Goal: Use online tool/utility: Utilize a website feature to perform a specific function

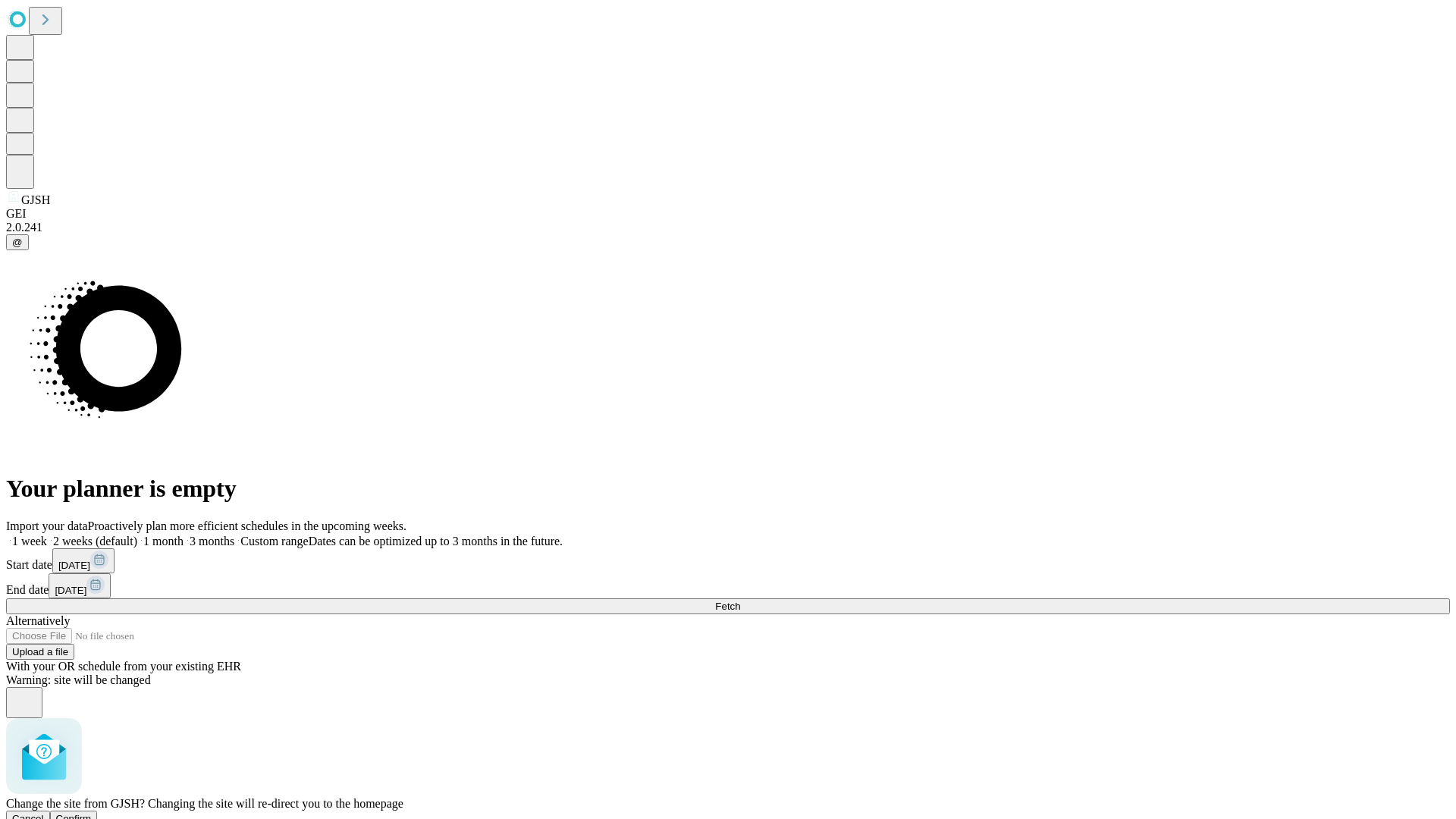
click at [92, 813] on span "Confirm" at bounding box center [74, 818] width 36 height 11
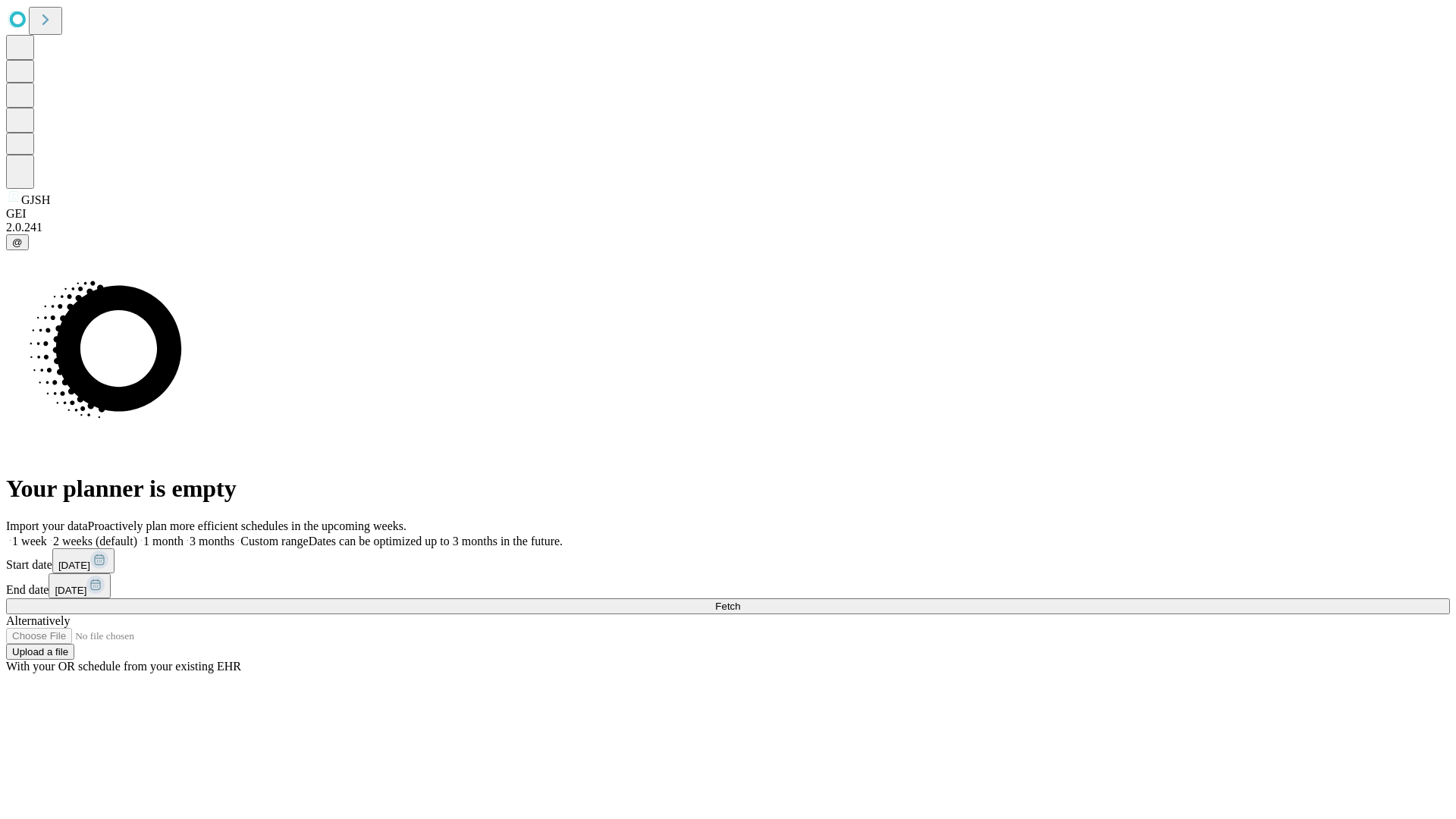
click at [183, 534] on label "1 month" at bounding box center [160, 540] width 46 height 13
click at [740, 601] on span "Fetch" at bounding box center [728, 606] width 25 height 11
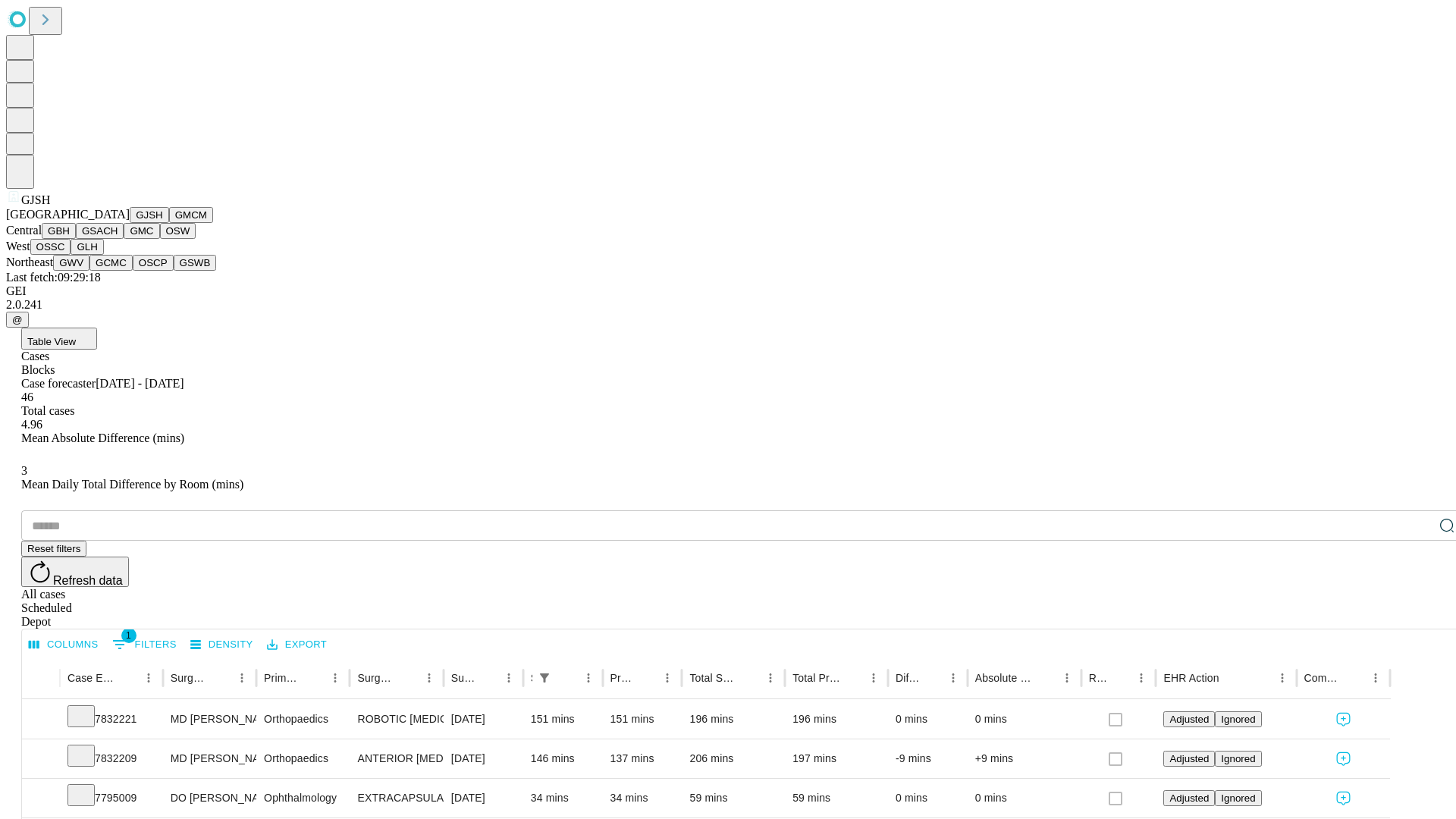
click at [169, 223] on button "GMCM" at bounding box center [191, 215] width 44 height 16
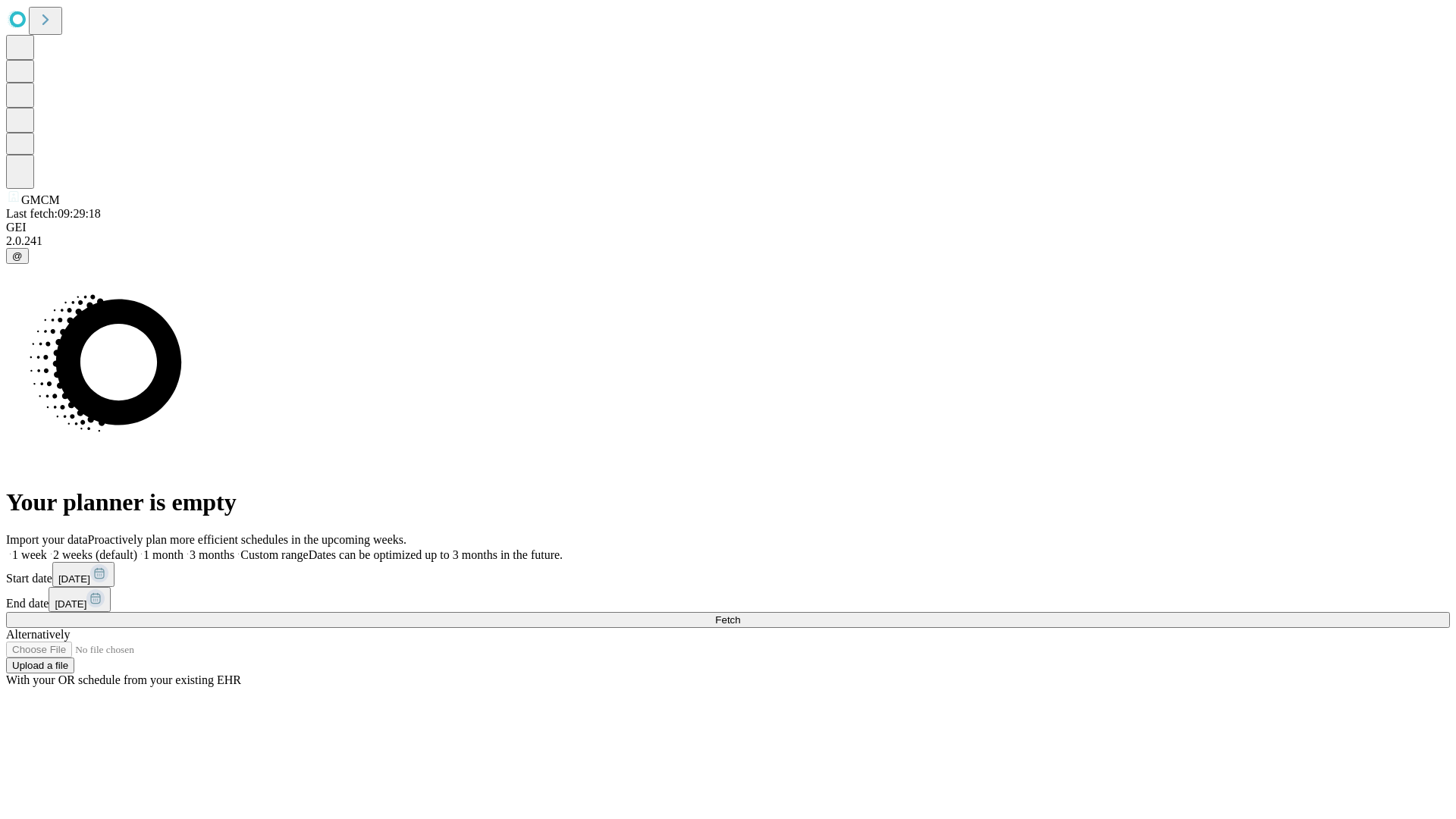
click at [740, 614] on span "Fetch" at bounding box center [728, 619] width 25 height 11
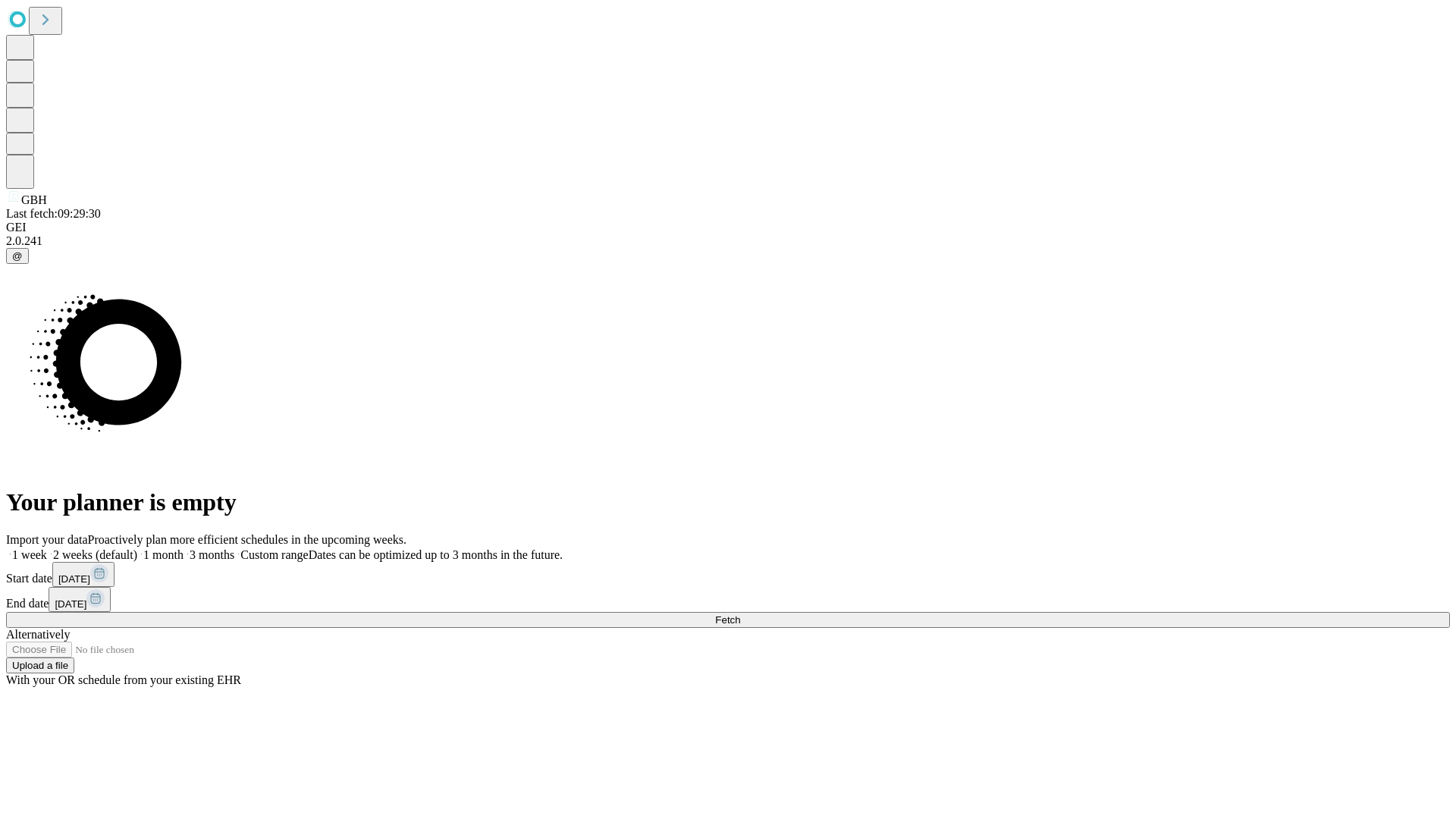
click at [183, 548] on label "1 month" at bounding box center [160, 554] width 46 height 13
click at [740, 614] on span "Fetch" at bounding box center [728, 619] width 25 height 11
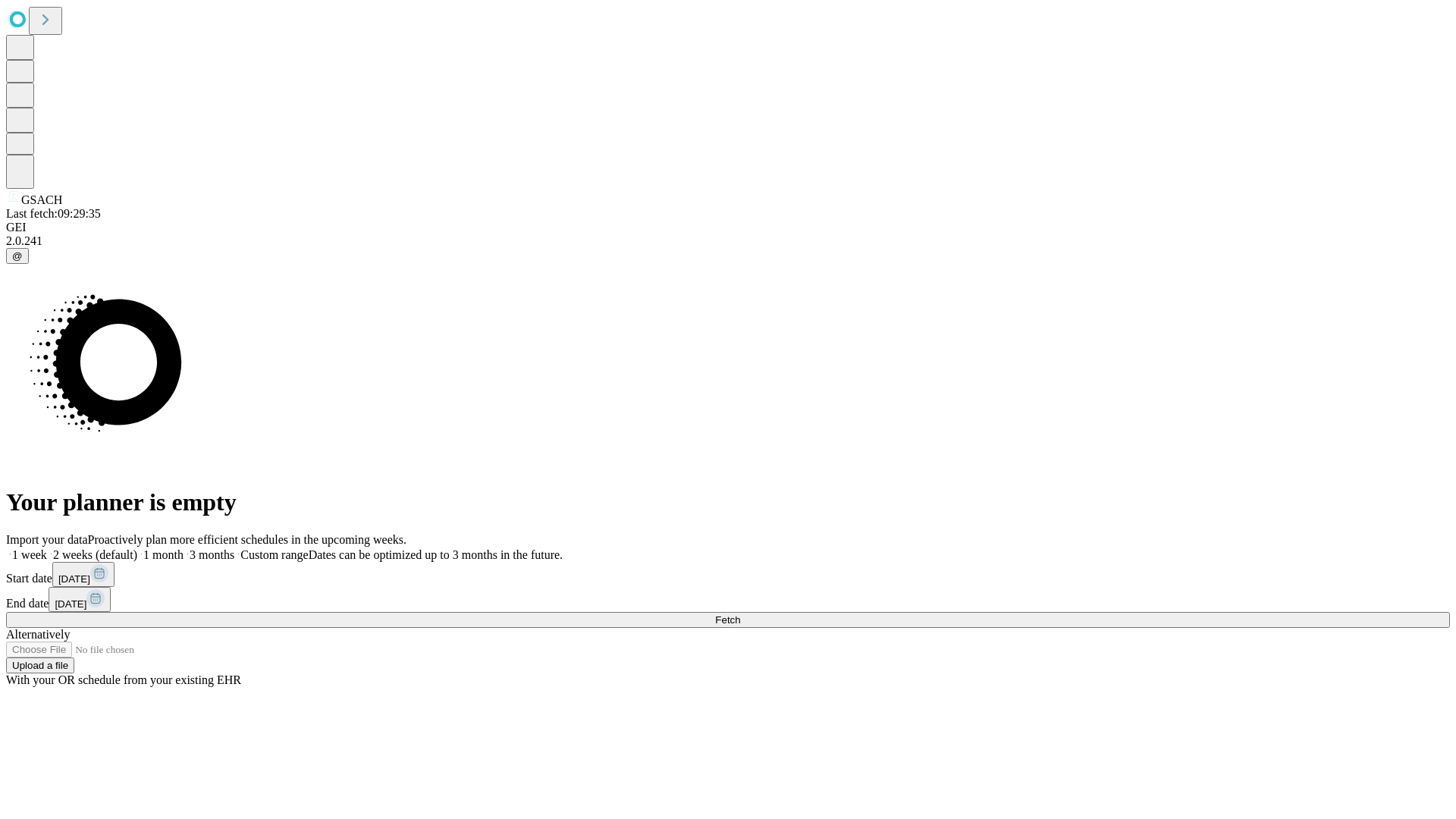
click at [183, 548] on label "1 month" at bounding box center [160, 554] width 46 height 13
click at [740, 614] on span "Fetch" at bounding box center [728, 619] width 25 height 11
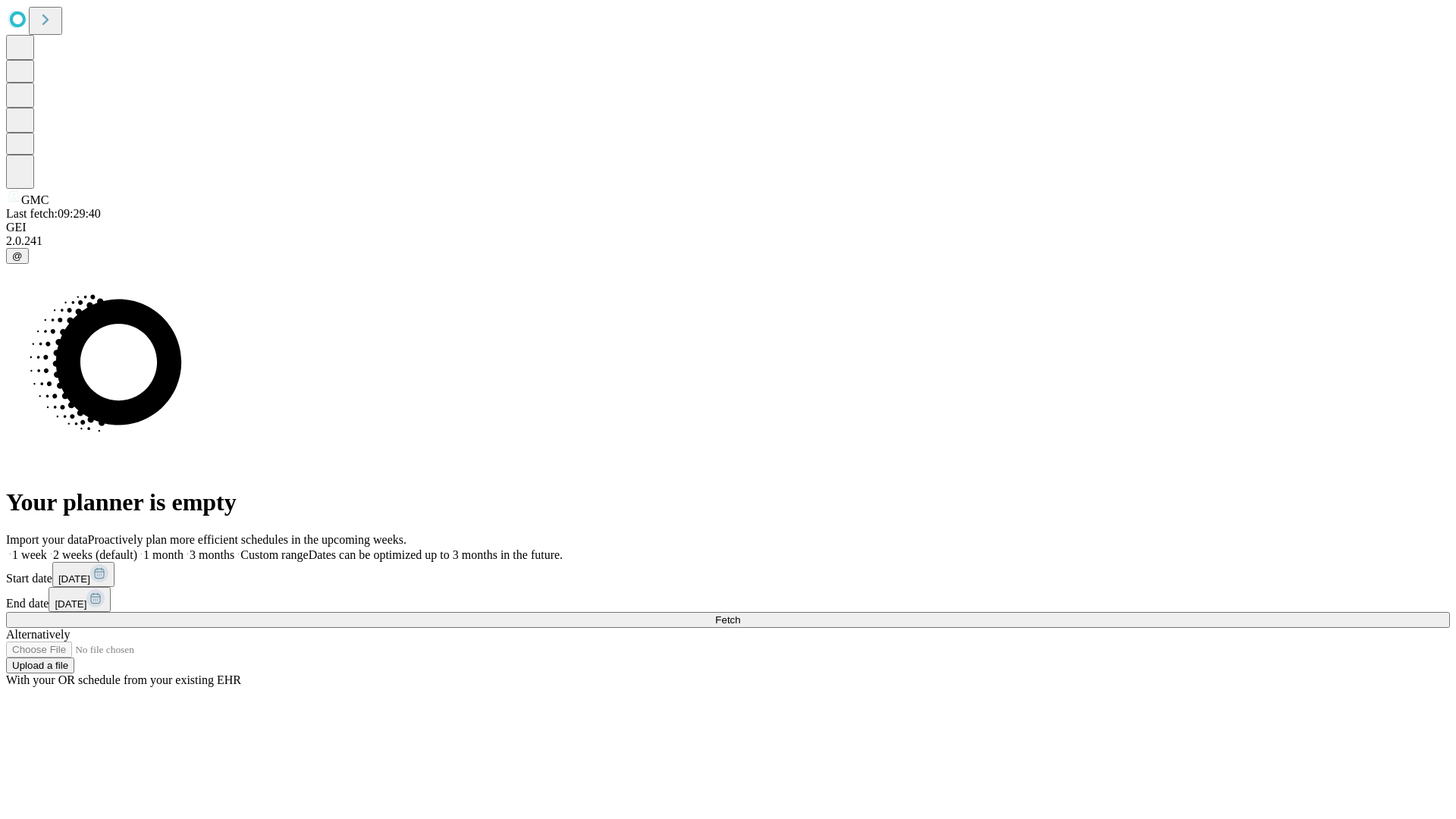
click at [740, 614] on span "Fetch" at bounding box center [728, 619] width 25 height 11
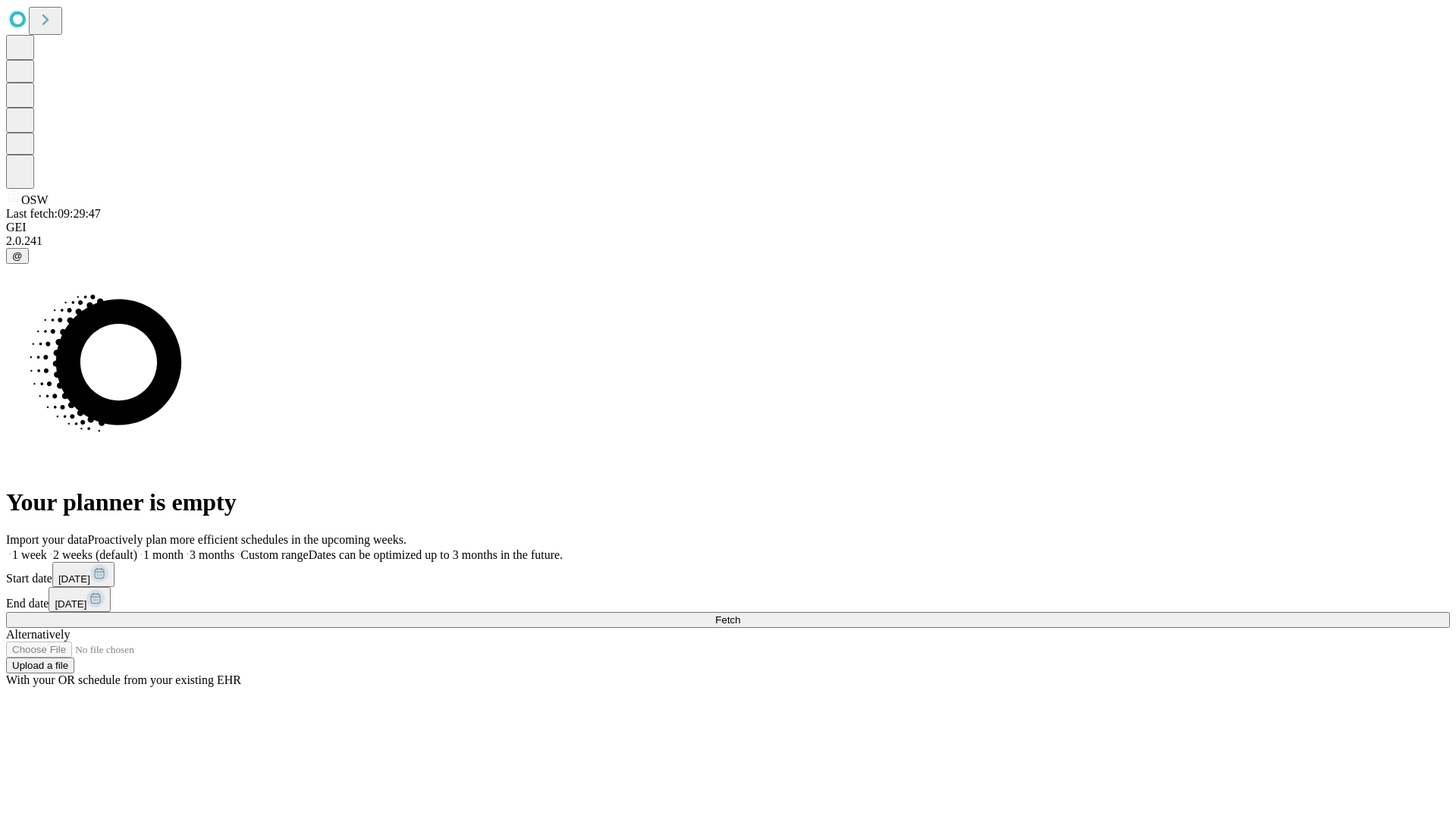
click at [740, 614] on span "Fetch" at bounding box center [728, 619] width 25 height 11
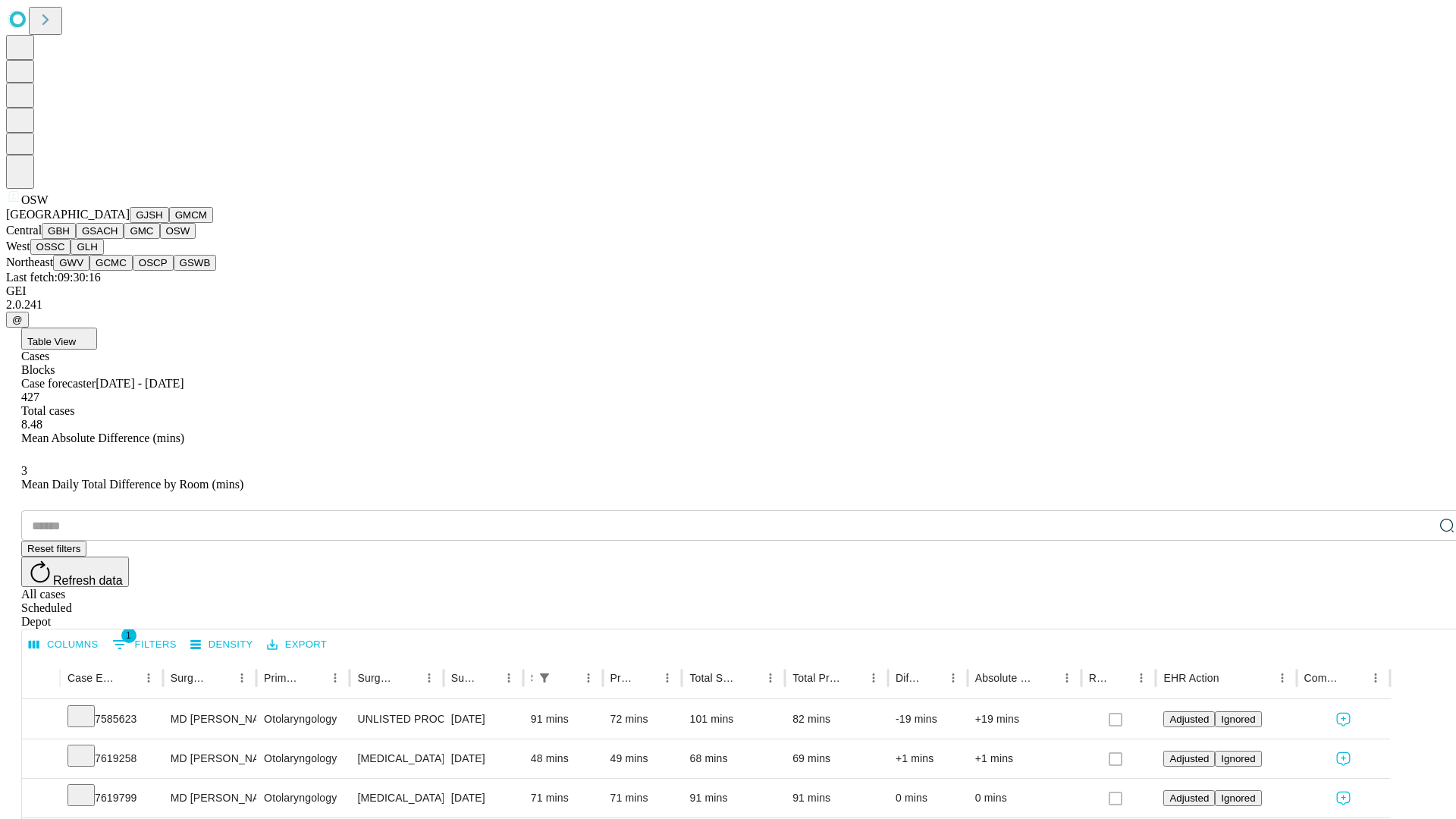
click at [72, 255] on button "OSSC" at bounding box center [50, 247] width 41 height 16
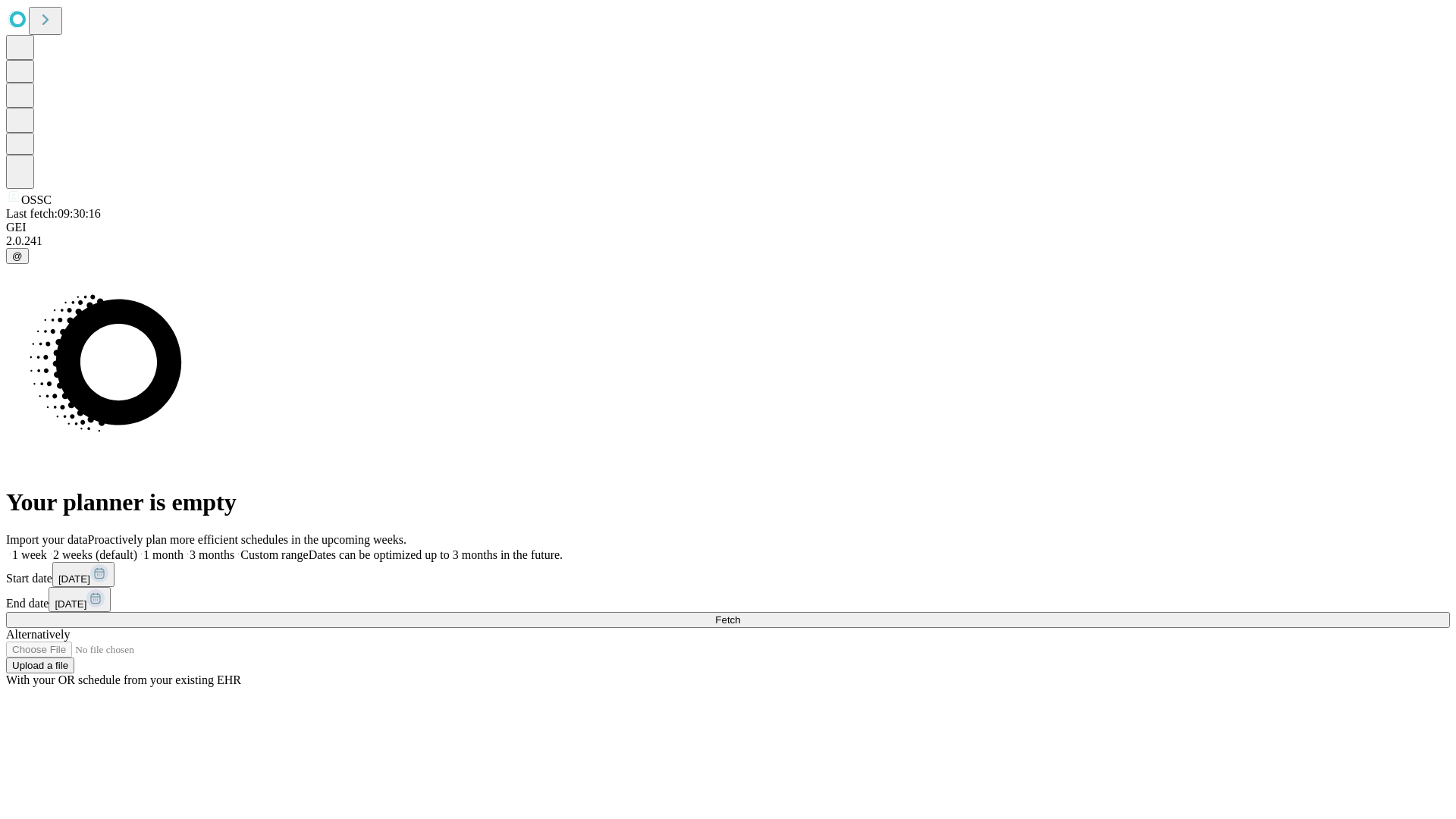
click at [183, 548] on label "1 month" at bounding box center [160, 554] width 46 height 13
click at [740, 614] on span "Fetch" at bounding box center [728, 619] width 25 height 11
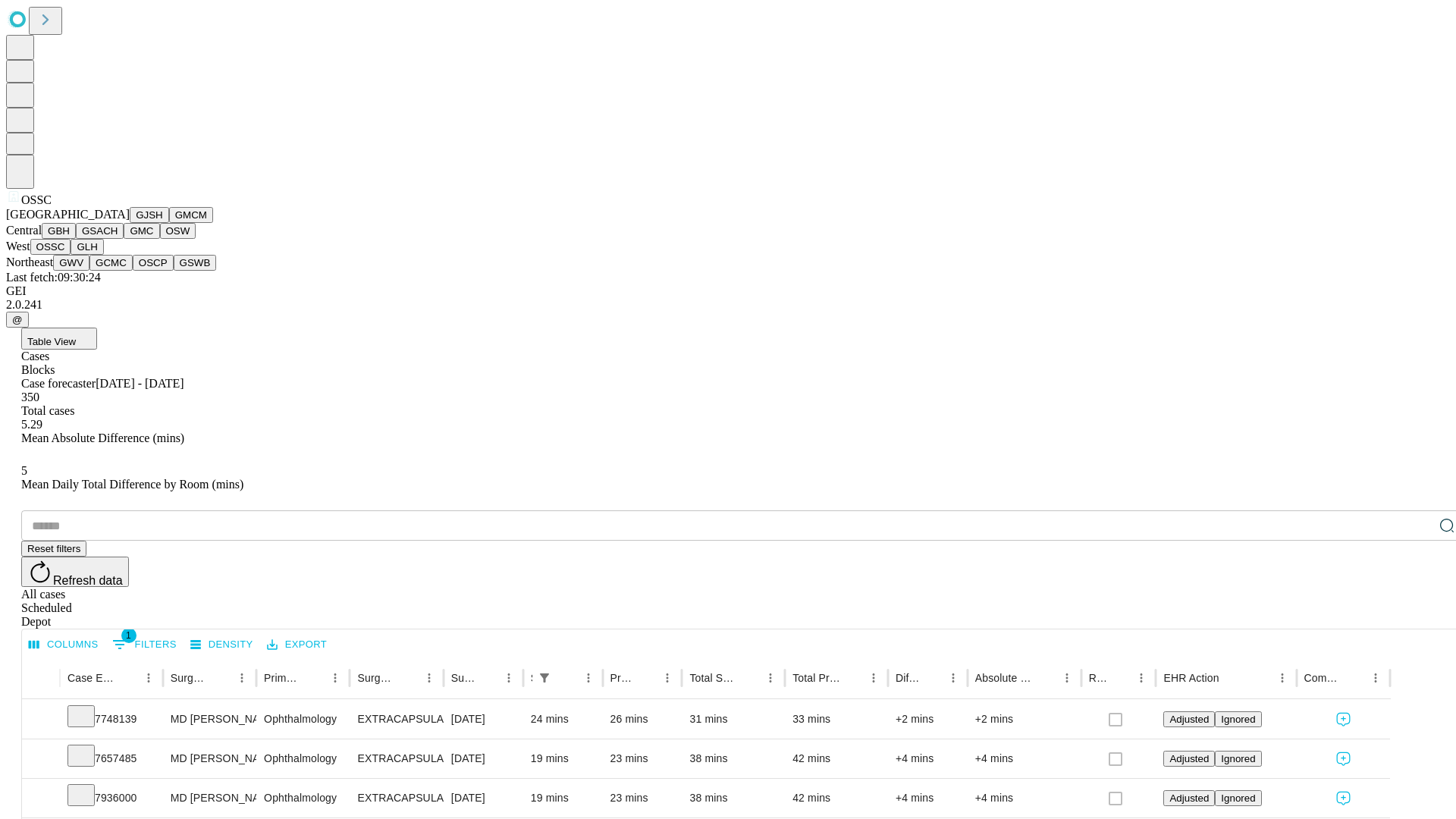
click at [104, 255] on button "GLH" at bounding box center [87, 247] width 33 height 16
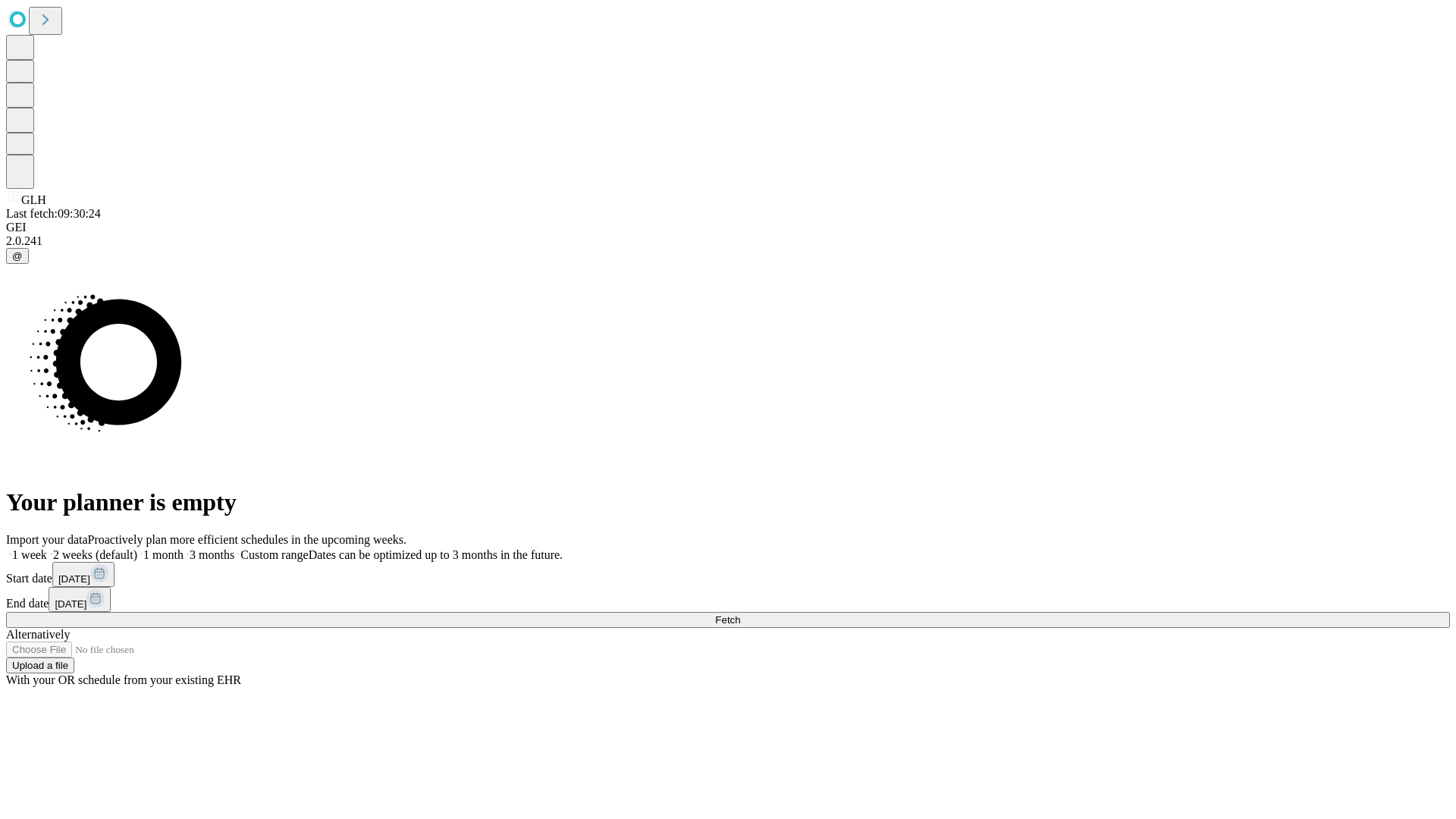
click at [183, 548] on label "1 month" at bounding box center [160, 554] width 46 height 13
click at [740, 614] on span "Fetch" at bounding box center [728, 619] width 25 height 11
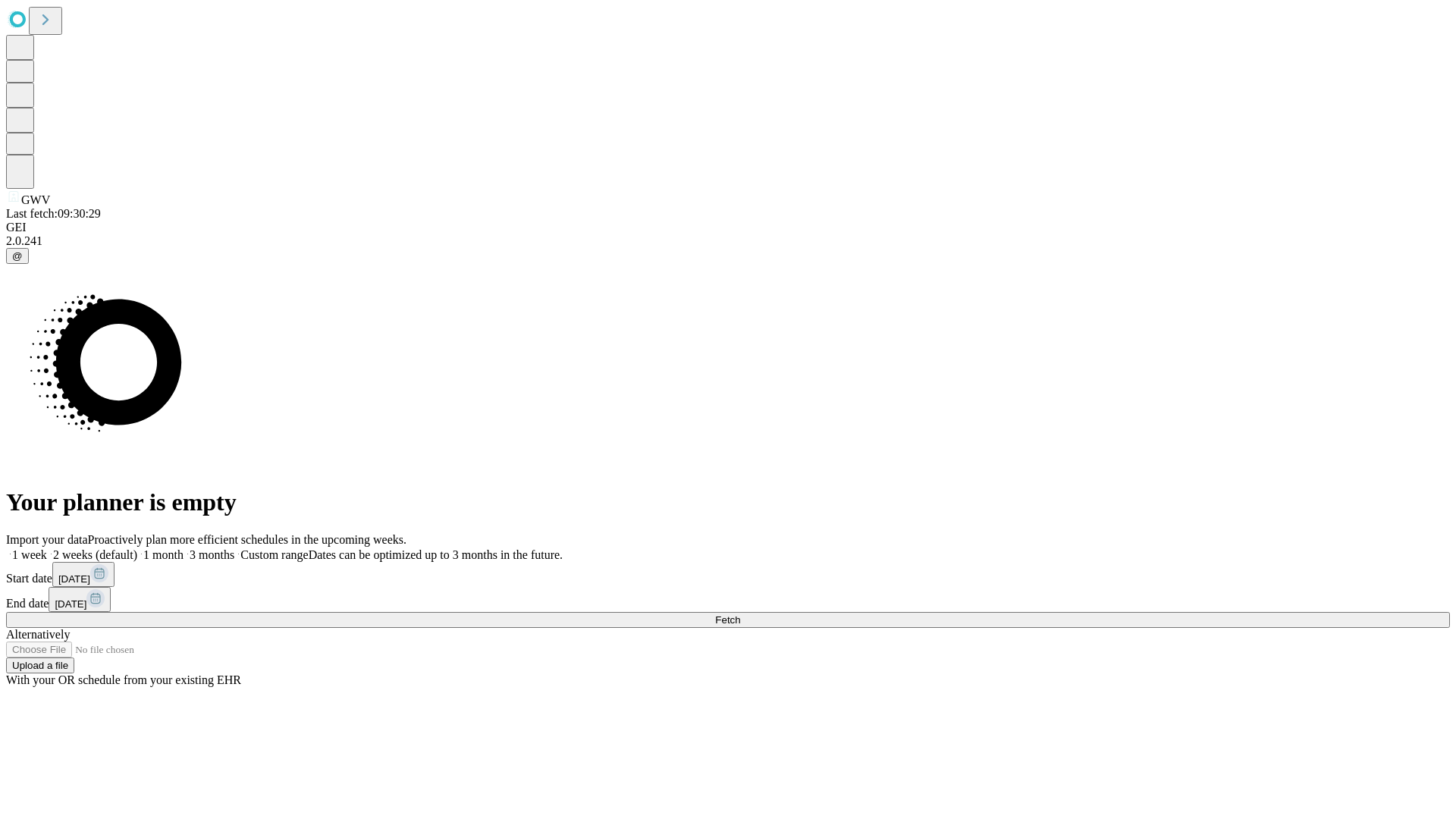
click at [183, 548] on label "1 month" at bounding box center [160, 554] width 46 height 13
click at [740, 614] on span "Fetch" at bounding box center [728, 619] width 25 height 11
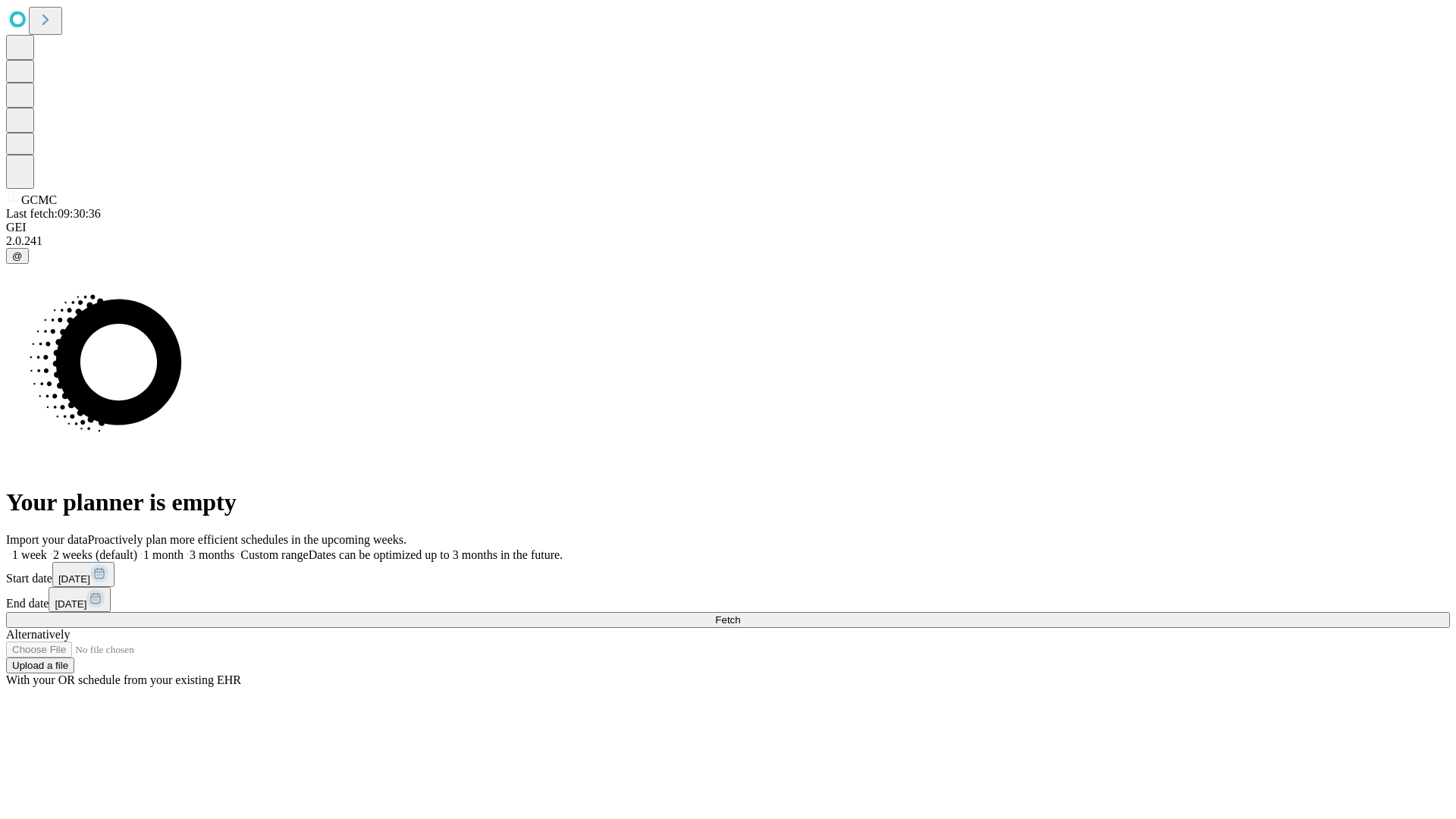
click at [183, 548] on label "1 month" at bounding box center [160, 554] width 46 height 13
click at [740, 614] on span "Fetch" at bounding box center [728, 619] width 25 height 11
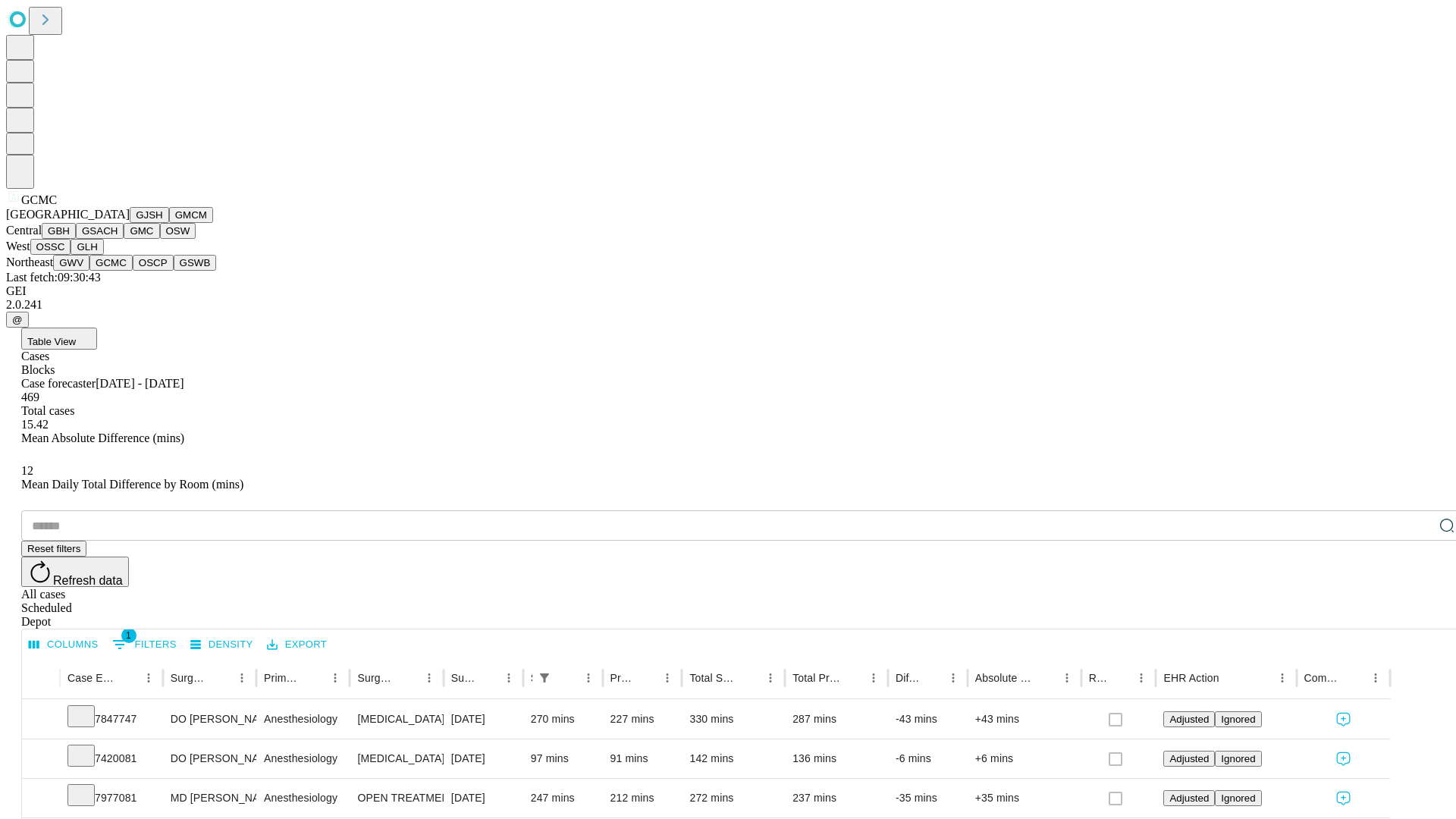
click at [132, 271] on button "OSCP" at bounding box center [152, 263] width 41 height 16
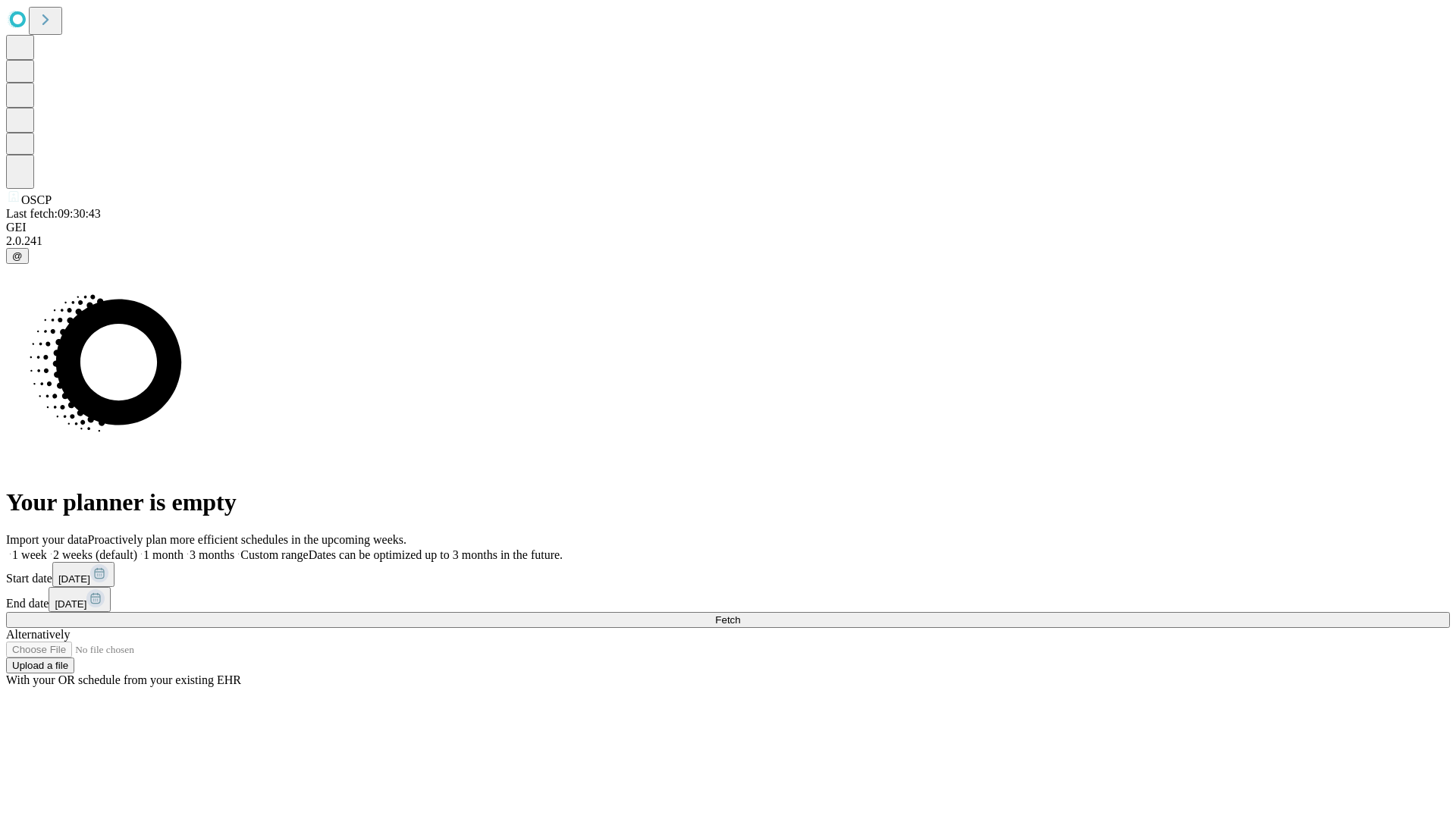
click at [183, 548] on label "1 month" at bounding box center [160, 554] width 46 height 13
click at [740, 614] on span "Fetch" at bounding box center [728, 619] width 25 height 11
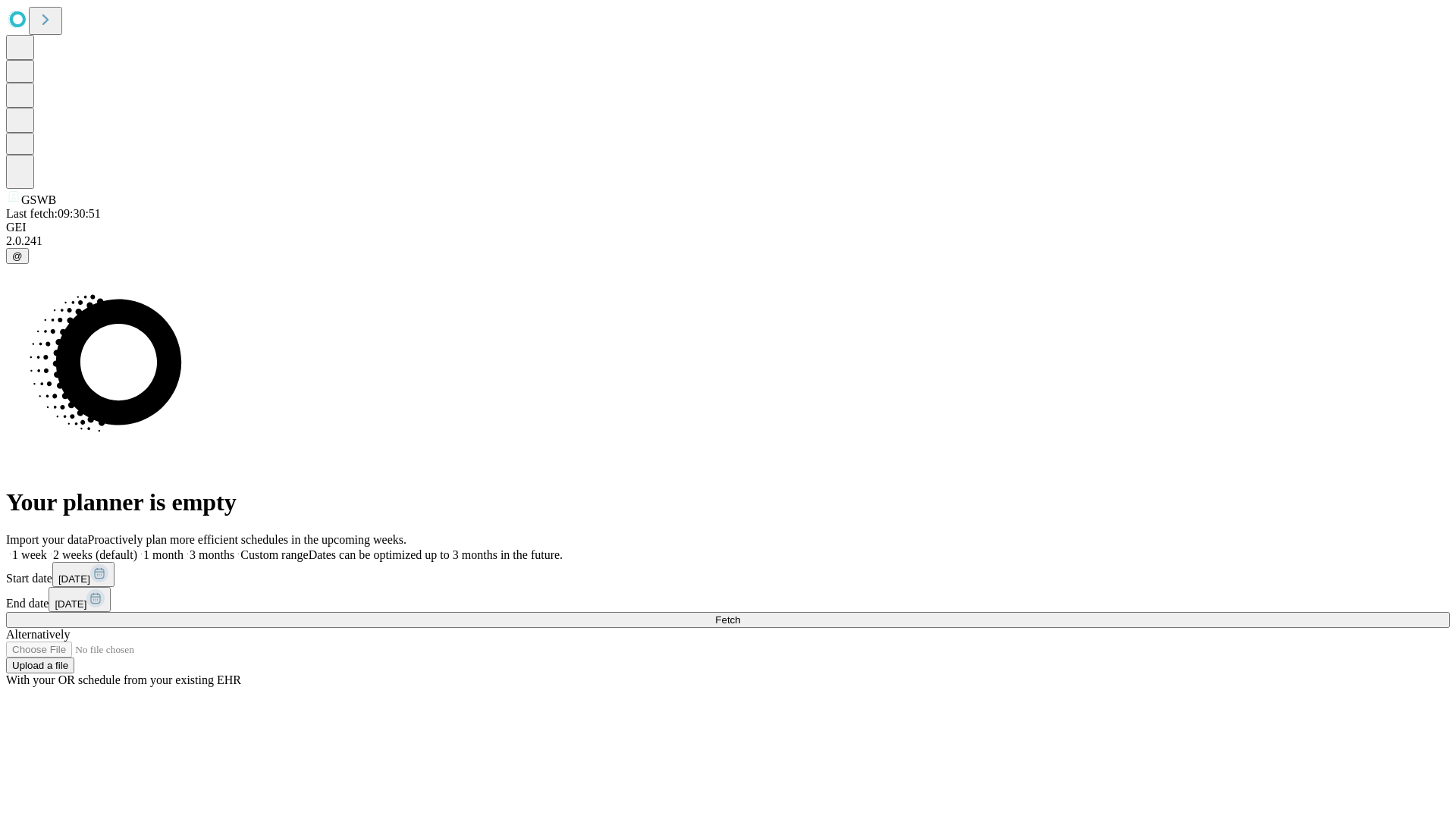
click at [183, 548] on label "1 month" at bounding box center [160, 554] width 46 height 13
click at [740, 614] on span "Fetch" at bounding box center [728, 619] width 25 height 11
